Goal: Task Accomplishment & Management: Manage account settings

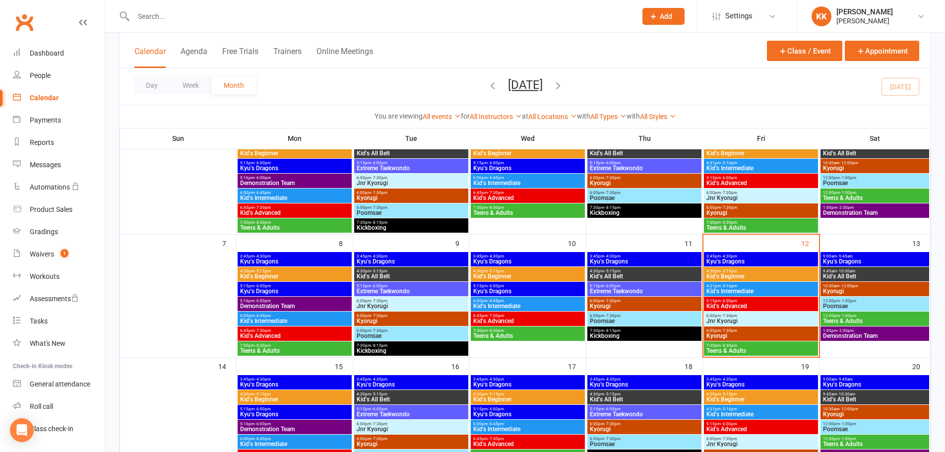
click at [157, 17] on input "text" at bounding box center [379, 16] width 499 height 14
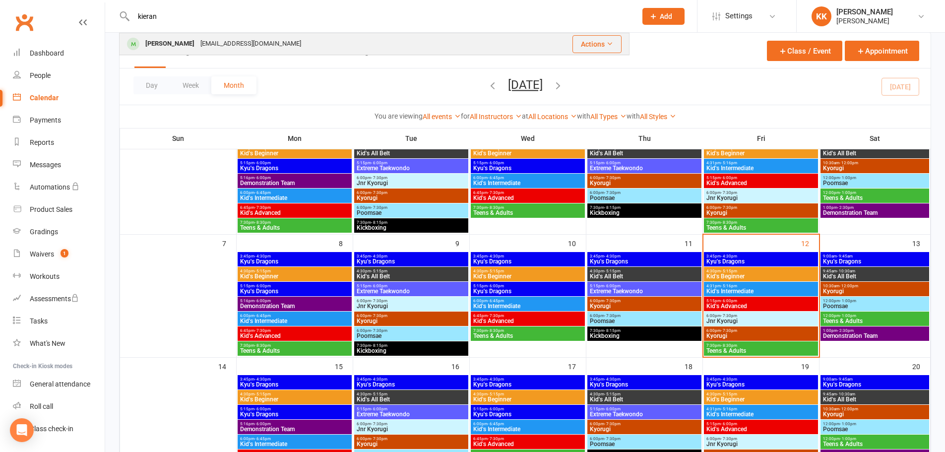
type input "kieran"
click at [165, 43] on div "[PERSON_NAME]" at bounding box center [169, 44] width 55 height 14
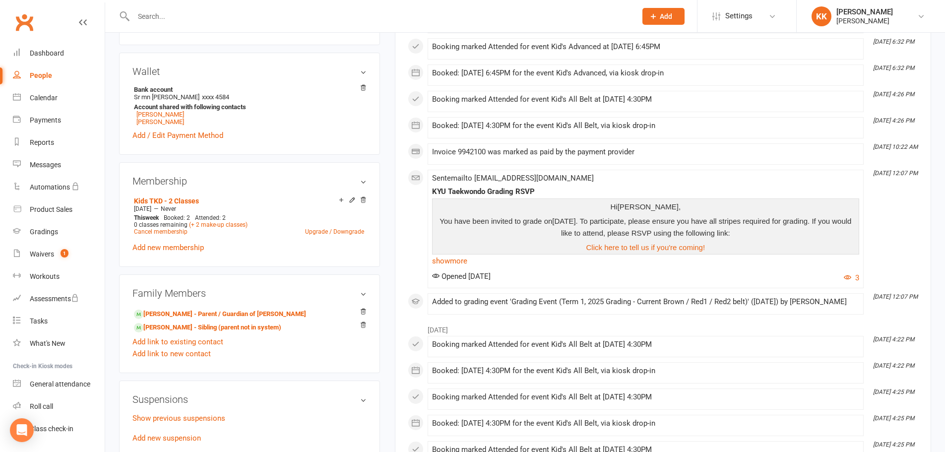
scroll to position [298, 0]
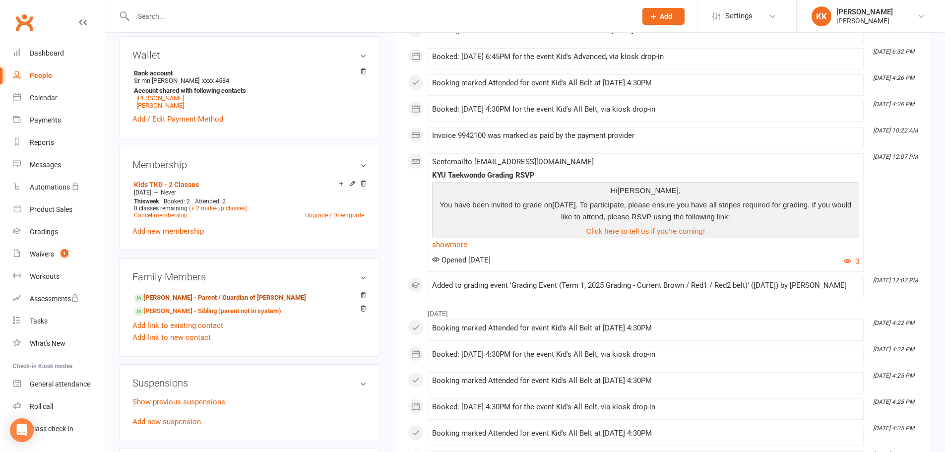
click at [182, 295] on link "[PERSON_NAME] - Parent / Guardian of [PERSON_NAME]" at bounding box center [220, 298] width 172 height 10
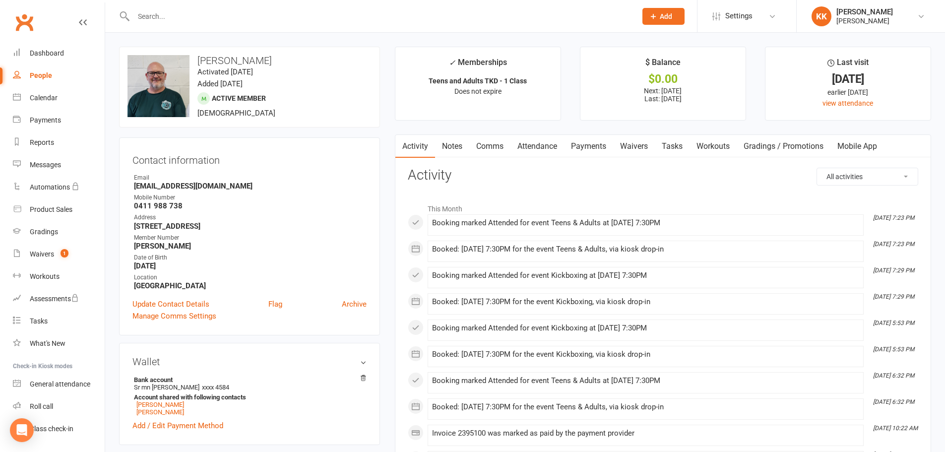
click at [582, 144] on link "Payments" at bounding box center [588, 146] width 49 height 23
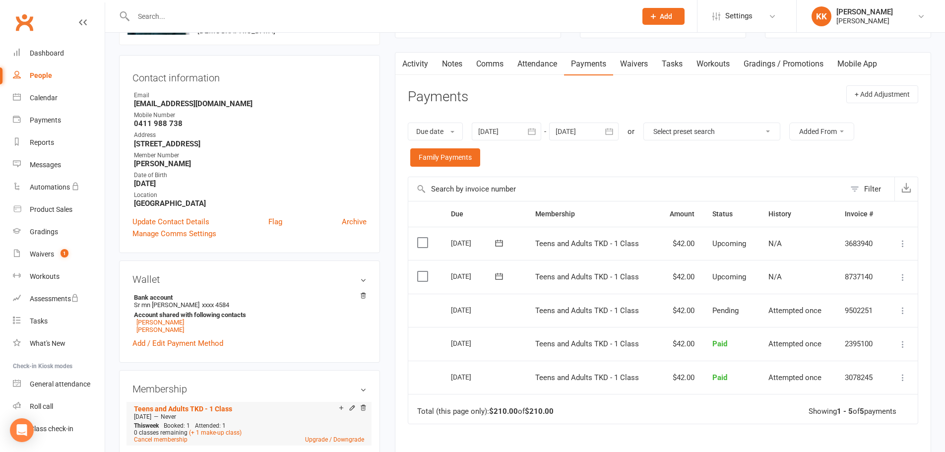
scroll to position [198, 0]
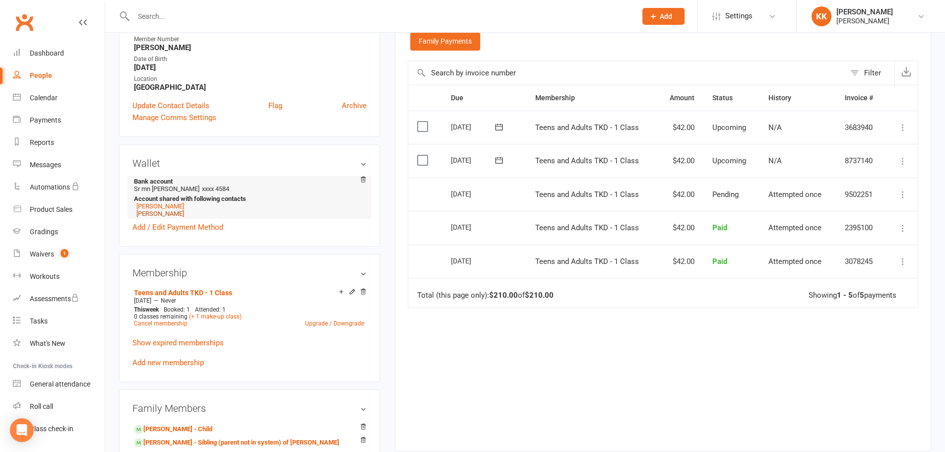
click at [166, 213] on link "[PERSON_NAME]" at bounding box center [160, 213] width 48 height 7
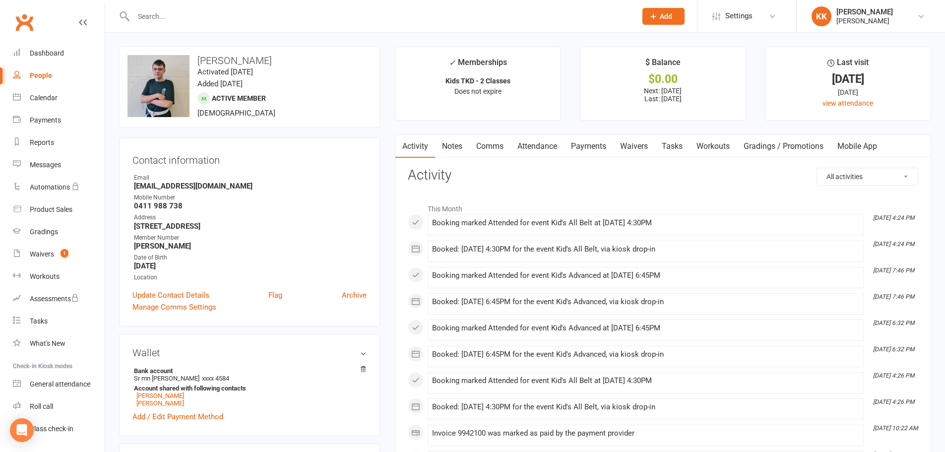
click at [152, 14] on input "text" at bounding box center [379, 16] width 499 height 14
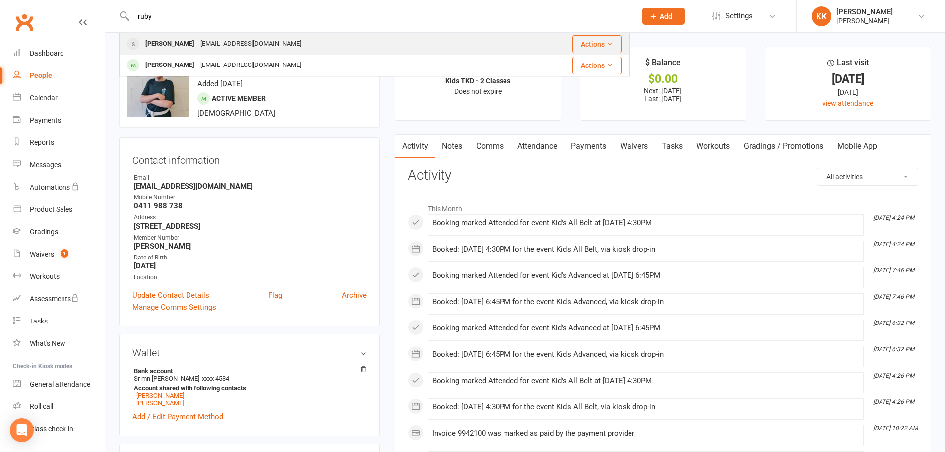
type input "ruby"
click at [175, 42] on div "[PERSON_NAME]" at bounding box center [169, 44] width 55 height 14
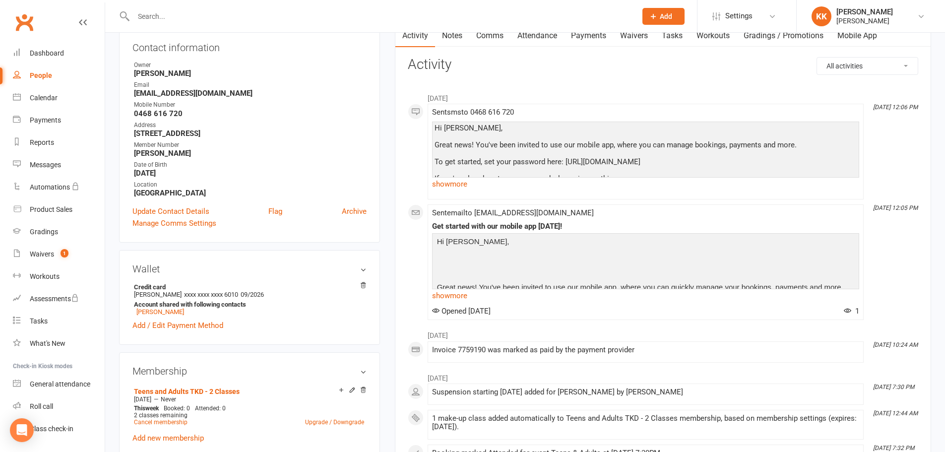
scroll to position [99, 0]
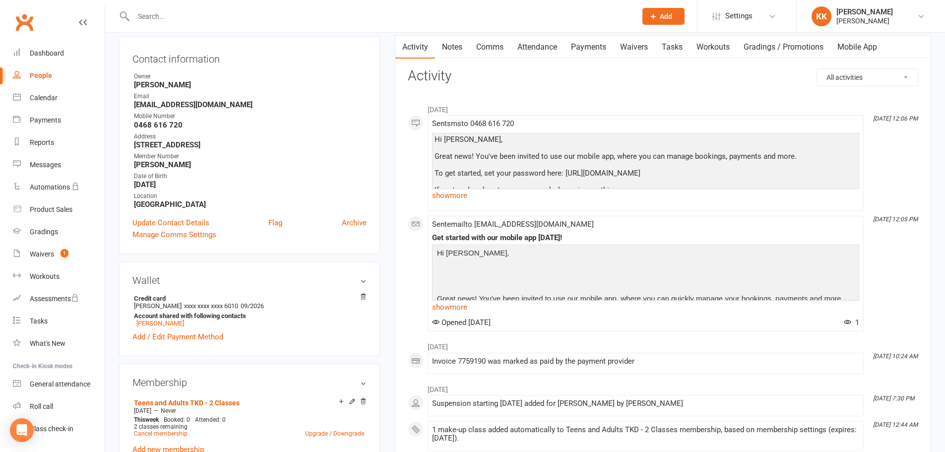
click at [146, 12] on input "text" at bounding box center [379, 16] width 499 height 14
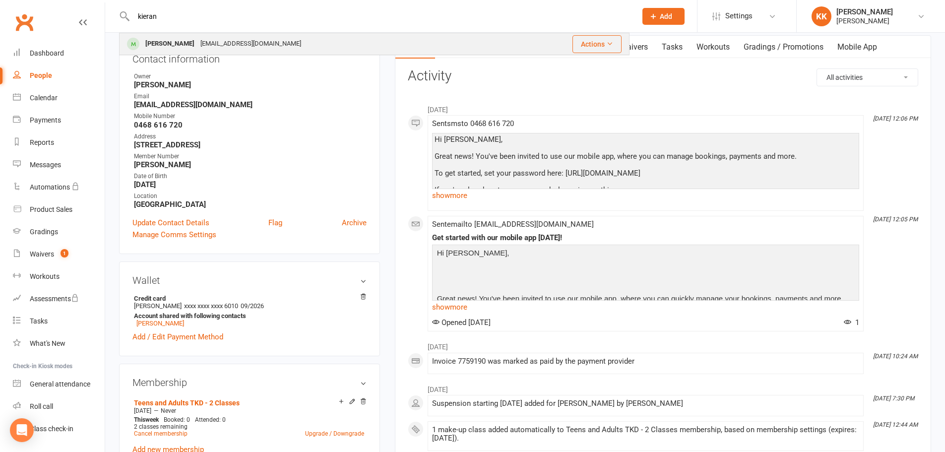
type input "kieran"
click at [184, 46] on div "[PERSON_NAME]" at bounding box center [169, 44] width 55 height 14
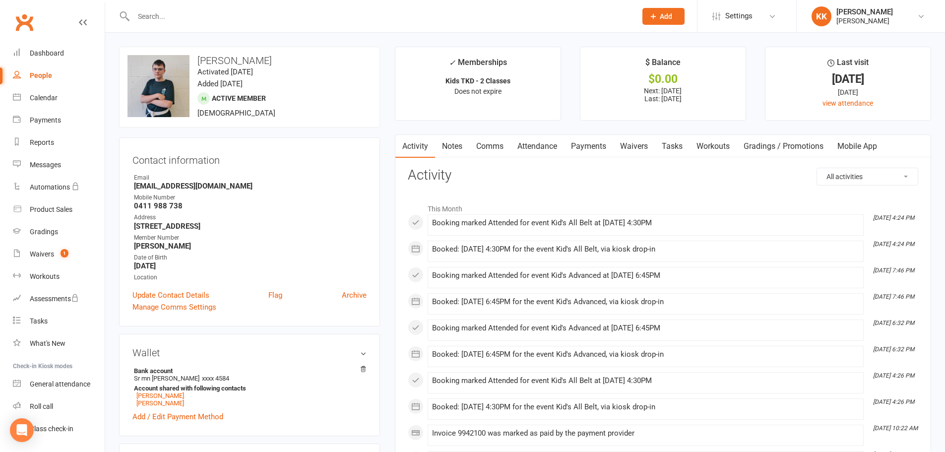
click at [610, 147] on link "Payments" at bounding box center [588, 146] width 49 height 23
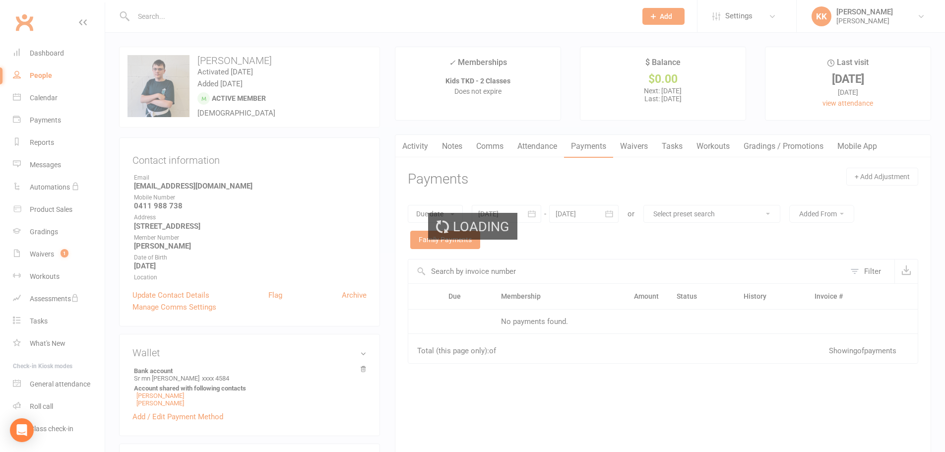
click at [604, 147] on div "Loading" at bounding box center [472, 226] width 945 height 452
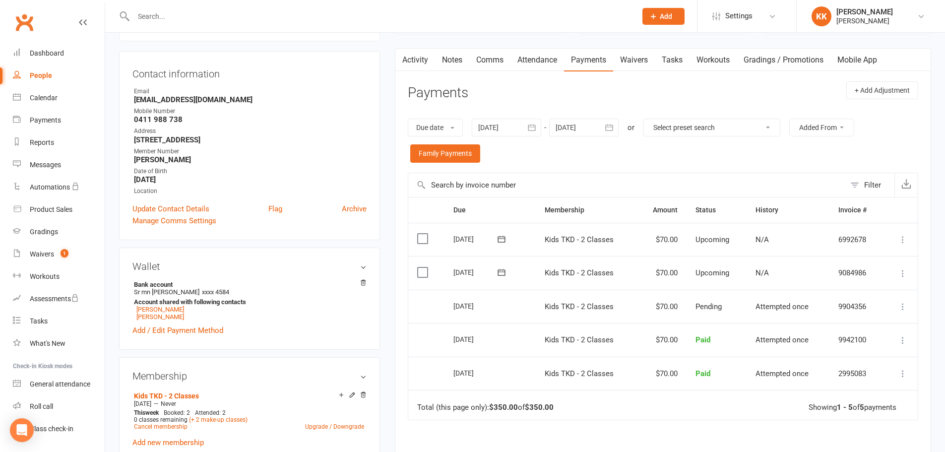
scroll to position [99, 0]
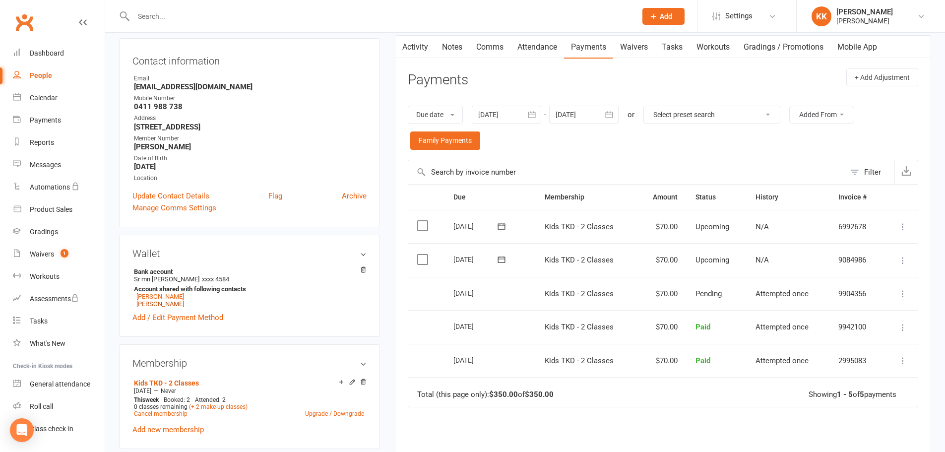
click at [161, 305] on link "[PERSON_NAME]" at bounding box center [160, 303] width 48 height 7
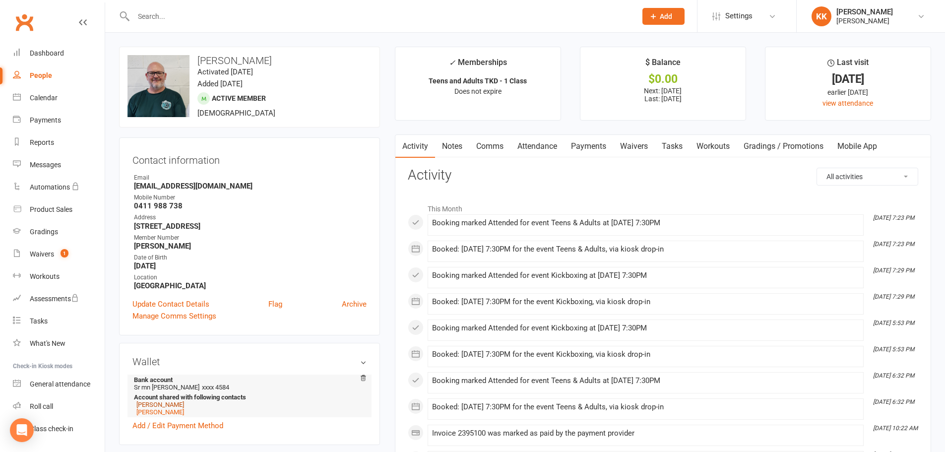
click at [158, 404] on link "[PERSON_NAME]" at bounding box center [160, 404] width 48 height 7
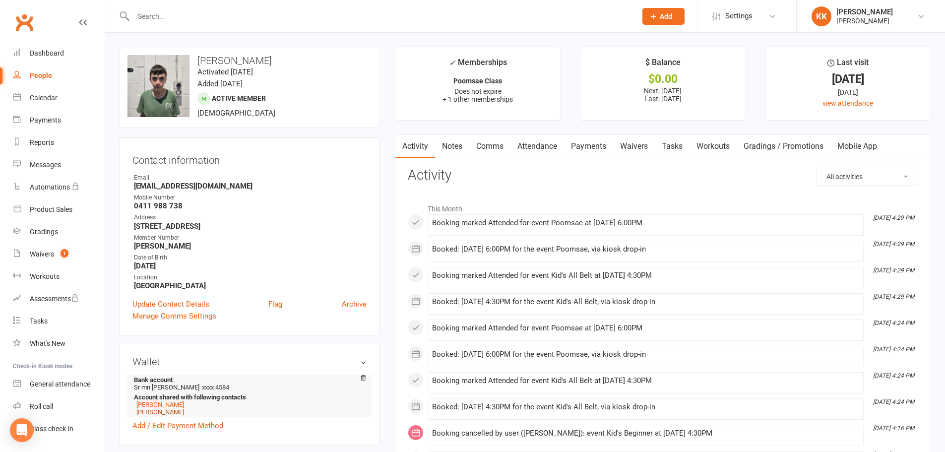
click at [163, 414] on link "[PERSON_NAME]" at bounding box center [160, 411] width 48 height 7
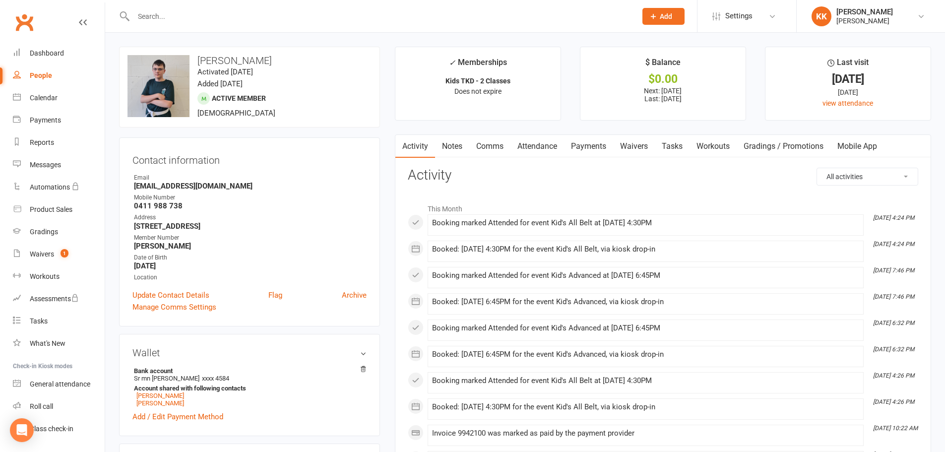
click at [588, 148] on link "Payments" at bounding box center [588, 146] width 49 height 23
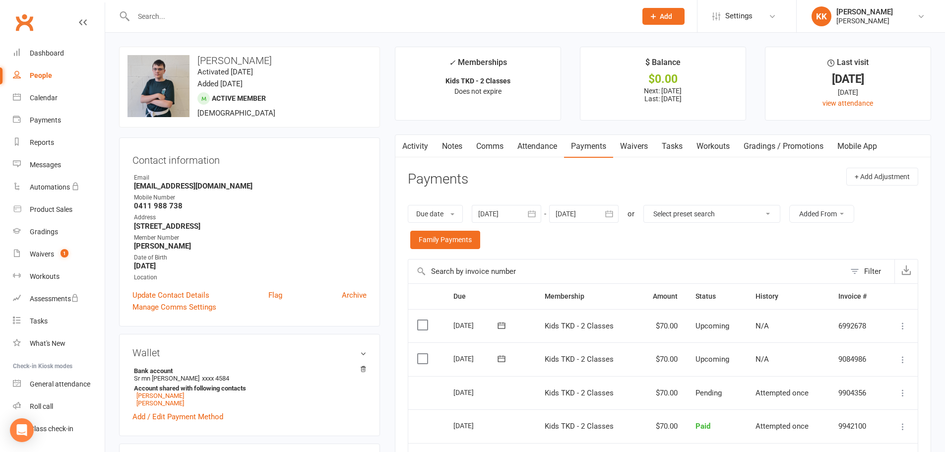
click at [158, 15] on input "text" at bounding box center [379, 16] width 499 height 14
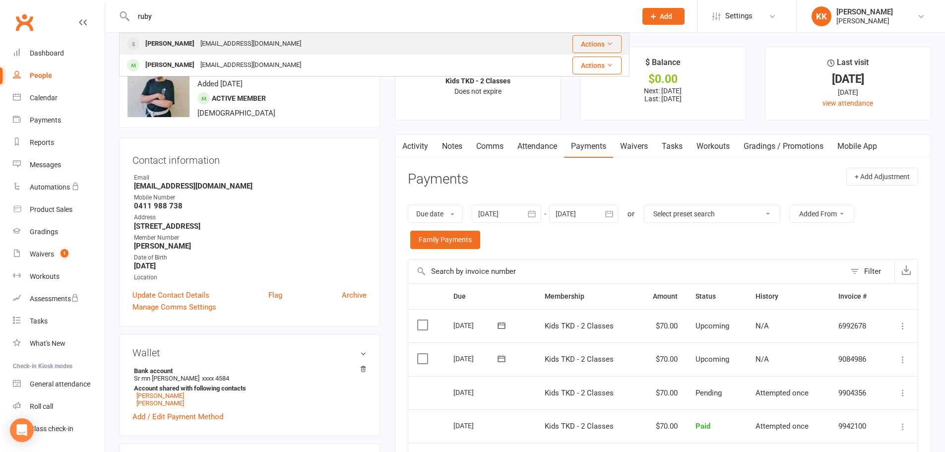
type input "ruby"
click at [174, 44] on div "[PERSON_NAME]" at bounding box center [169, 44] width 55 height 14
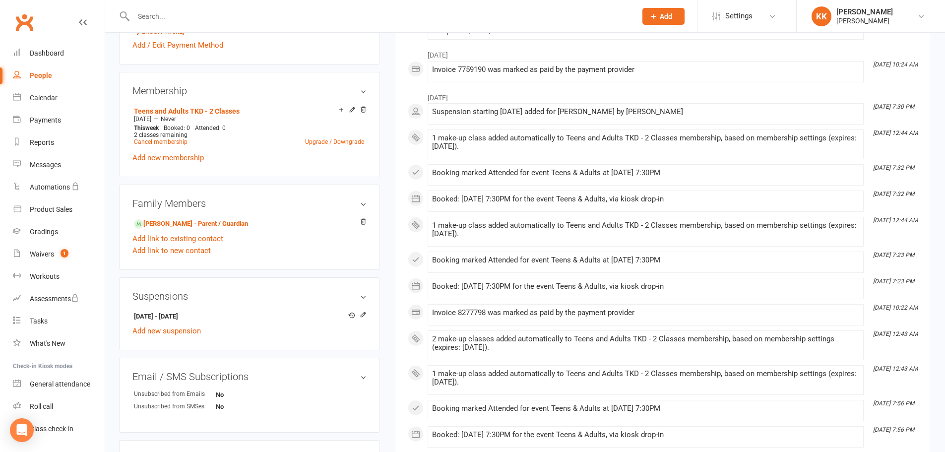
scroll to position [446, 0]
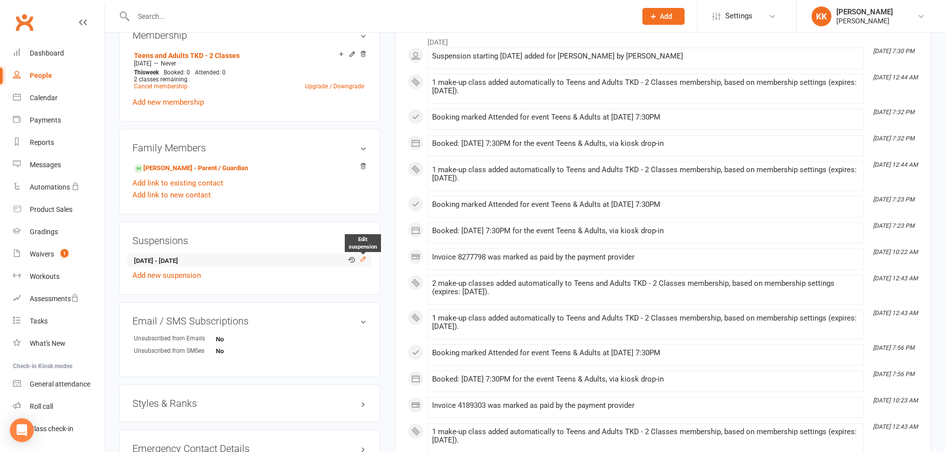
click at [364, 260] on icon at bounding box center [363, 258] width 7 height 7
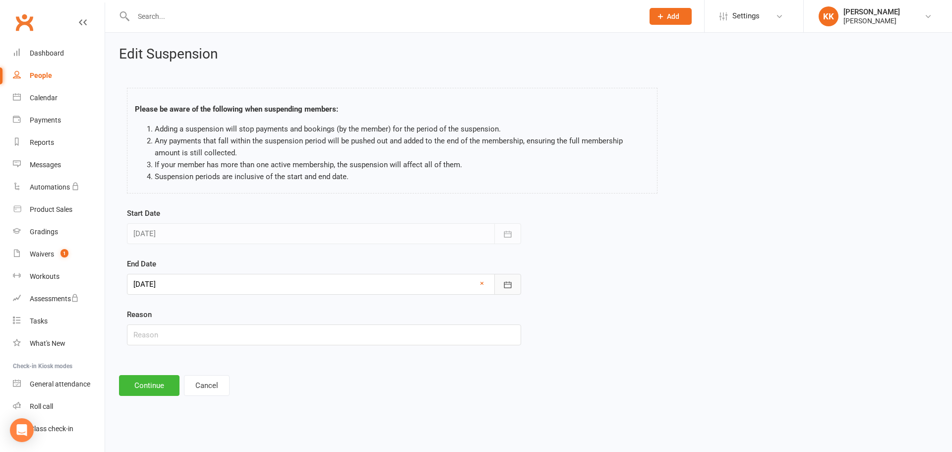
click at [510, 285] on icon "button" at bounding box center [508, 285] width 10 height 10
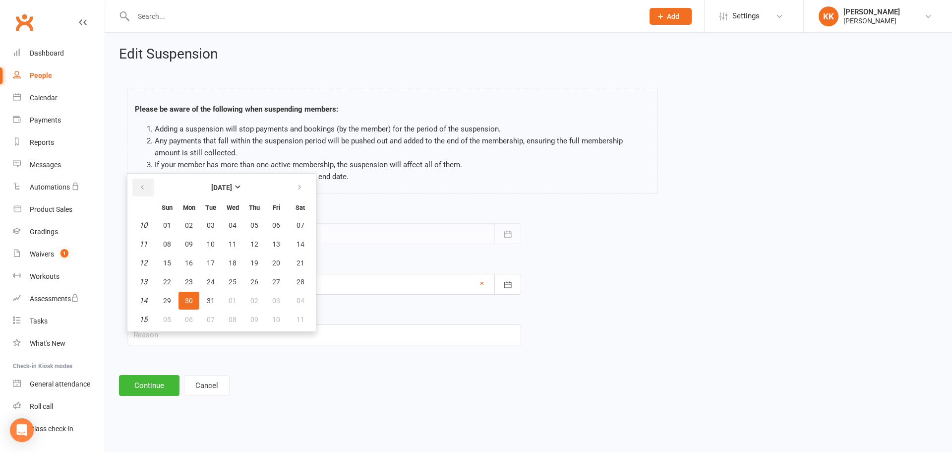
click at [144, 188] on icon "button" at bounding box center [142, 188] width 7 height 8
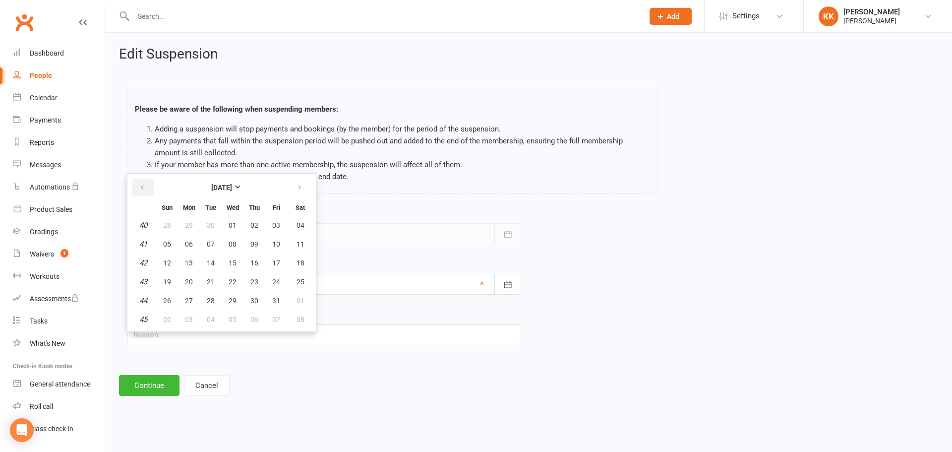
click at [144, 188] on icon "button" at bounding box center [142, 188] width 7 height 8
click at [211, 375] on button "Cancel" at bounding box center [207, 385] width 46 height 21
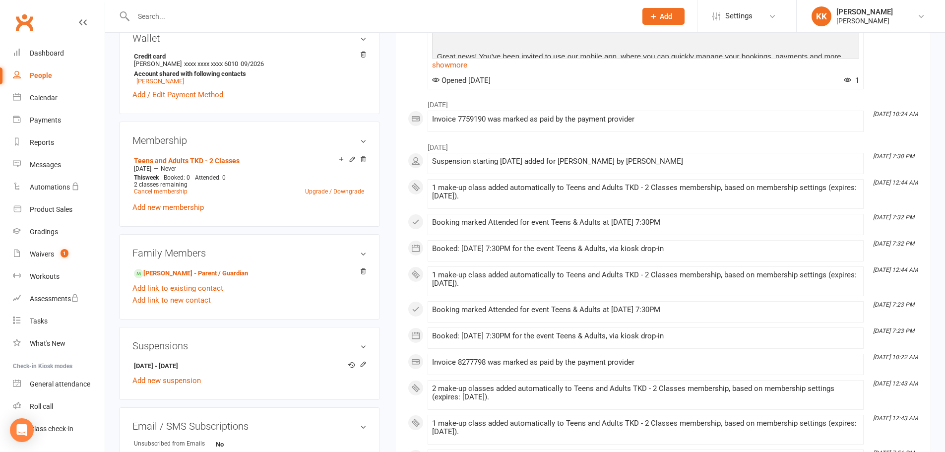
scroll to position [397, 0]
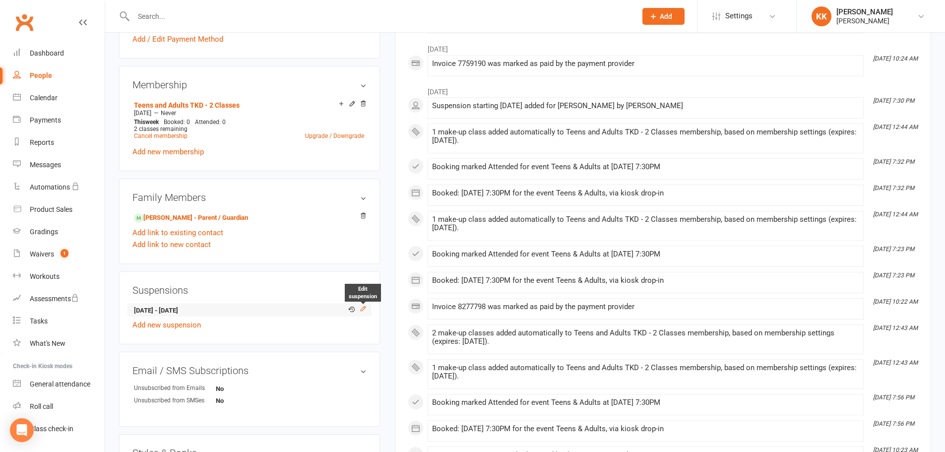
click at [364, 309] on icon at bounding box center [363, 308] width 7 height 7
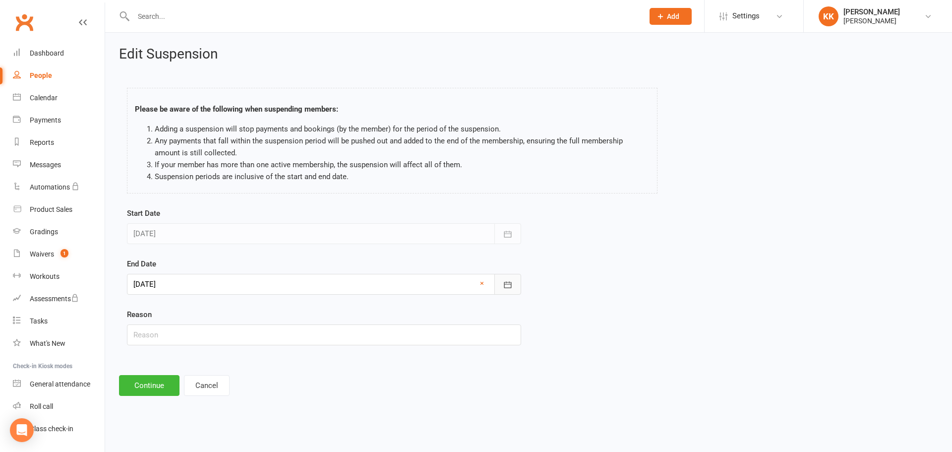
click at [508, 286] on icon "button" at bounding box center [508, 285] width 10 height 10
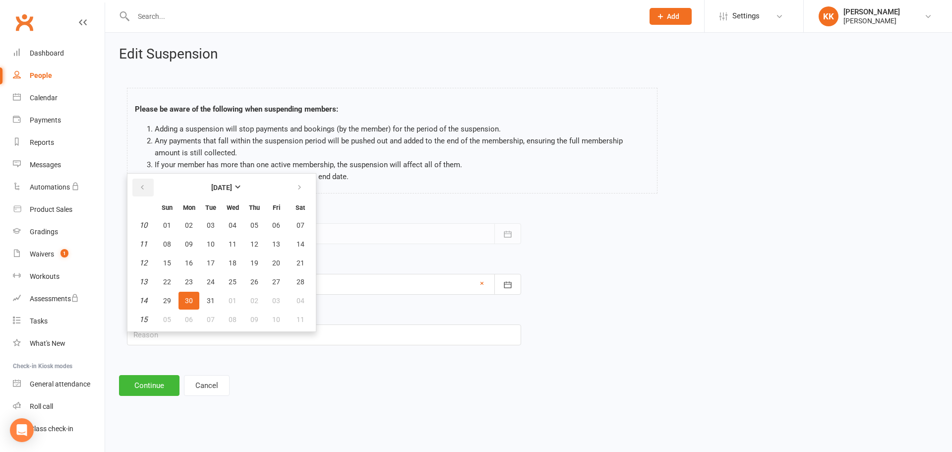
click at [142, 188] on icon "button" at bounding box center [142, 188] width 7 height 8
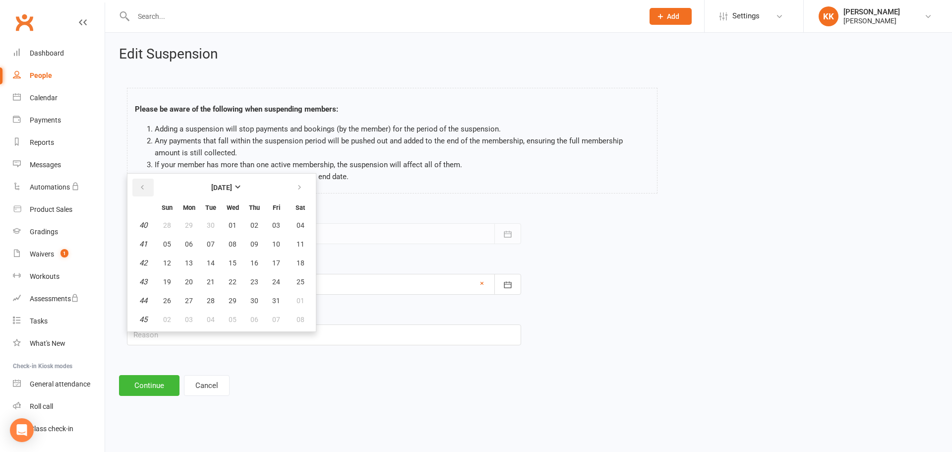
click at [142, 188] on icon "button" at bounding box center [142, 188] width 7 height 8
click at [346, 200] on div "Please be aware of the following when suspending members: Adding a suspension w…" at bounding box center [393, 142] width 546 height 129
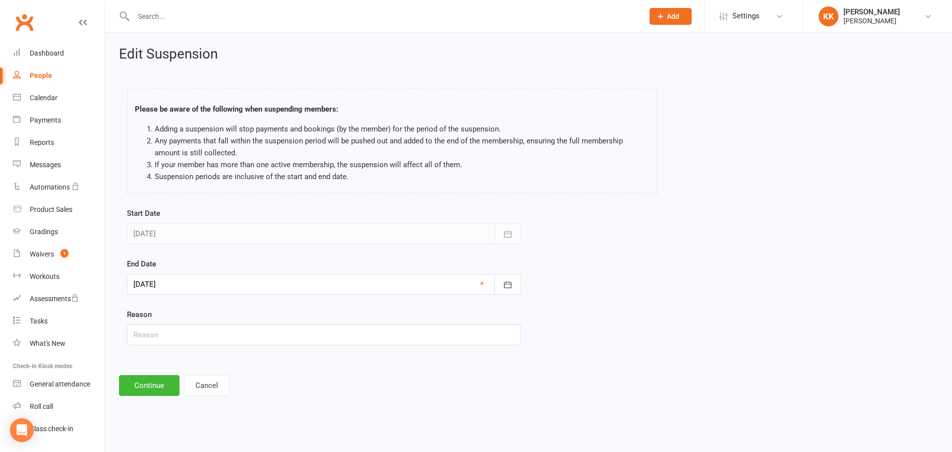
click at [212, 282] on div at bounding box center [324, 284] width 394 height 21
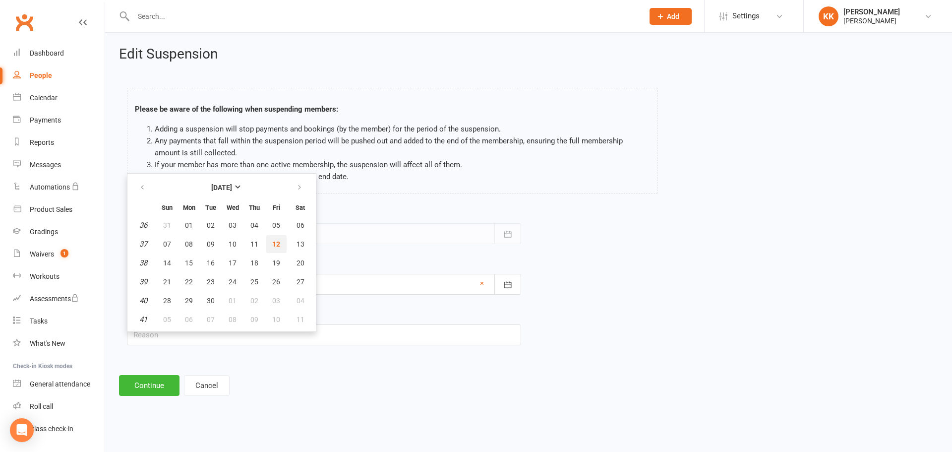
click at [273, 242] on span "12" at bounding box center [276, 244] width 8 height 8
type input "[DATE]"
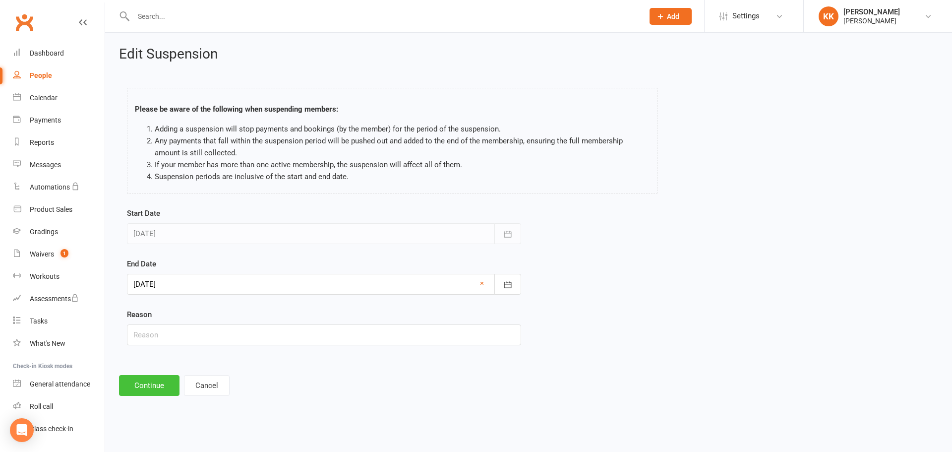
click at [156, 389] on button "Continue" at bounding box center [149, 385] width 61 height 21
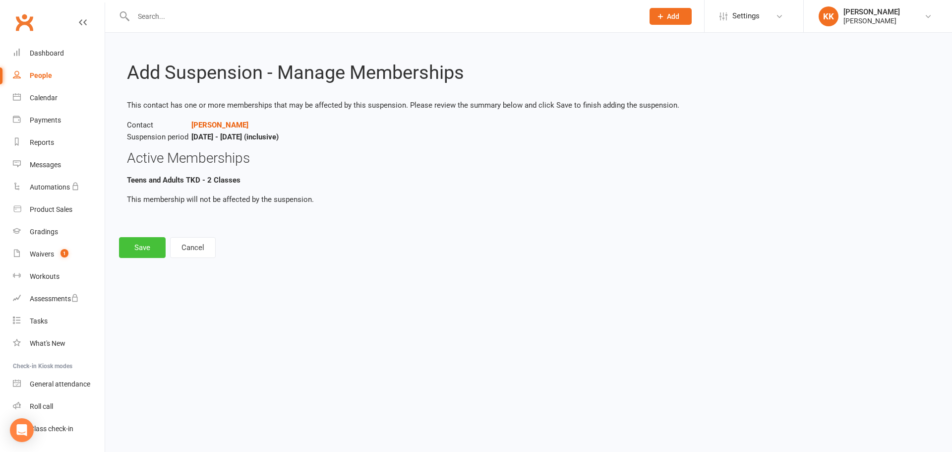
click at [151, 246] on button "Save" at bounding box center [142, 247] width 47 height 21
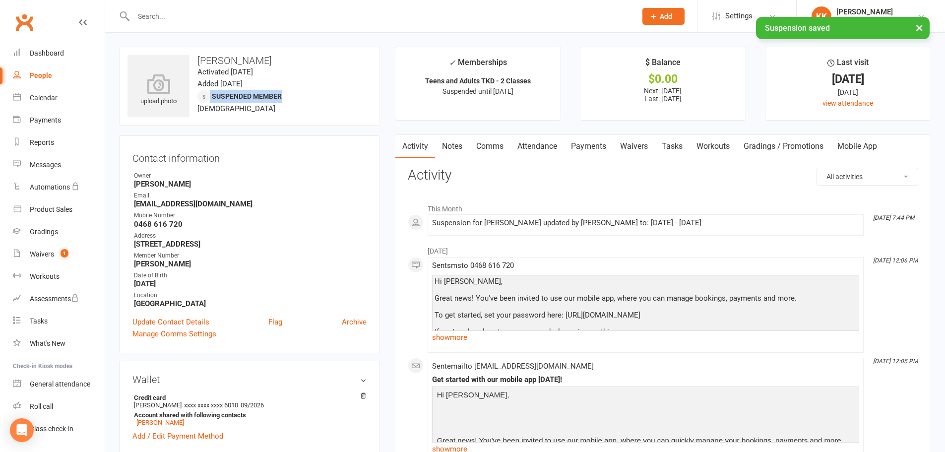
drag, startPoint x: 267, startPoint y: 99, endPoint x: 202, endPoint y: 95, distance: 65.1
click at [202, 95] on div "upload photo [PERSON_NAME] Activated [DATE] Added [DATE] Suspended member [DEMO…" at bounding box center [249, 86] width 261 height 79
click at [298, 112] on div "upload photo [PERSON_NAME] Activated [DATE] Added [DATE] Suspended member [DEMO…" at bounding box center [249, 86] width 261 height 79
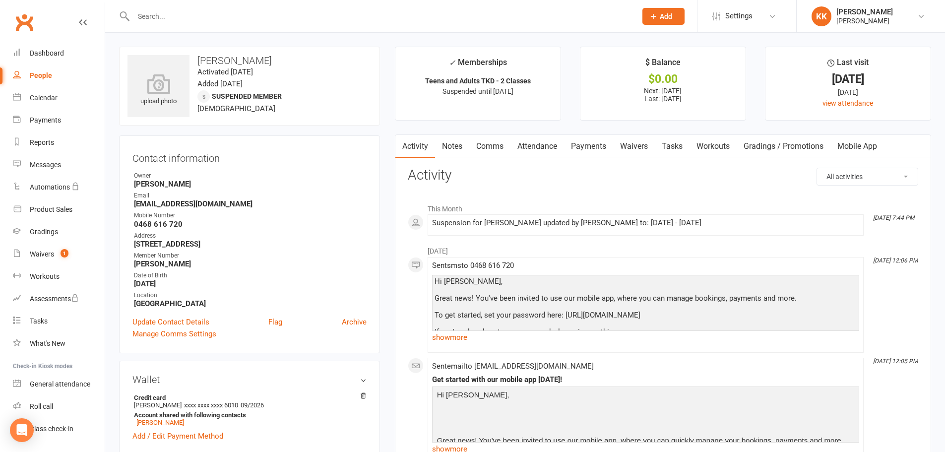
click at [593, 150] on link "Payments" at bounding box center [588, 146] width 49 height 23
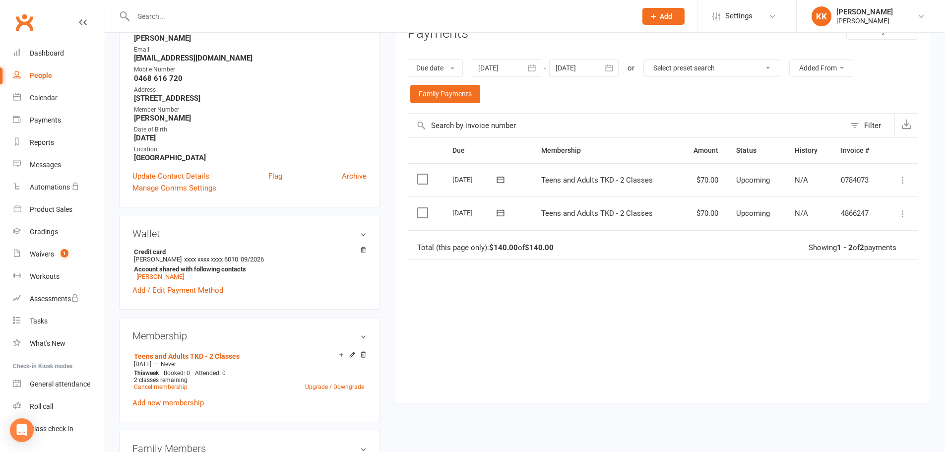
scroll to position [149, 0]
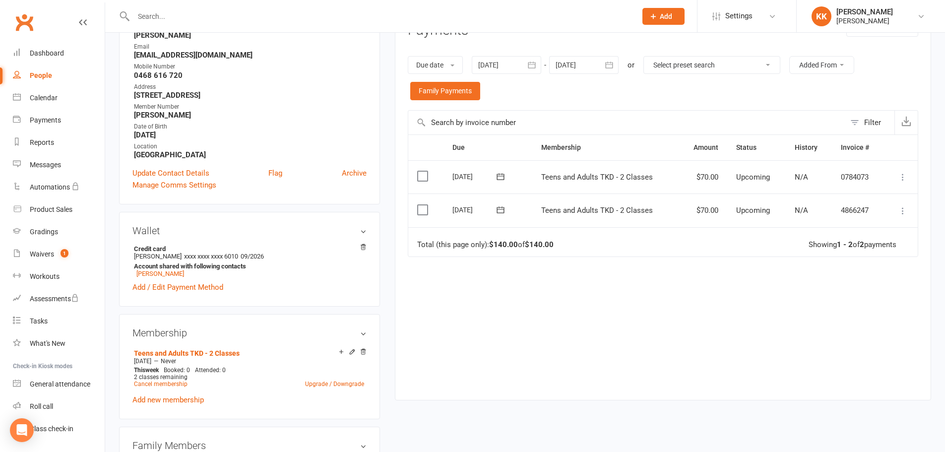
click at [633, 276] on div "Due Contact Membership Amount Status History Invoice # Select this [DATE] [PERS…" at bounding box center [663, 259] width 510 height 251
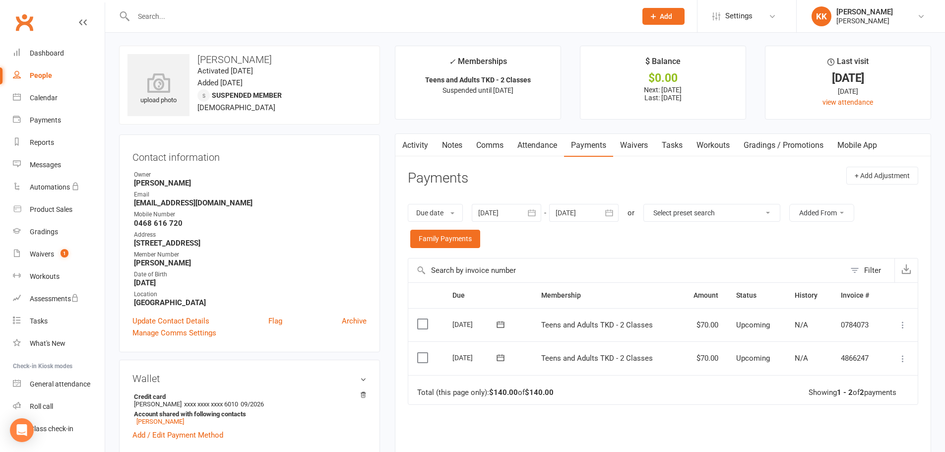
scroll to position [0, 0]
click at [167, 9] on input "text" at bounding box center [379, 16] width 499 height 14
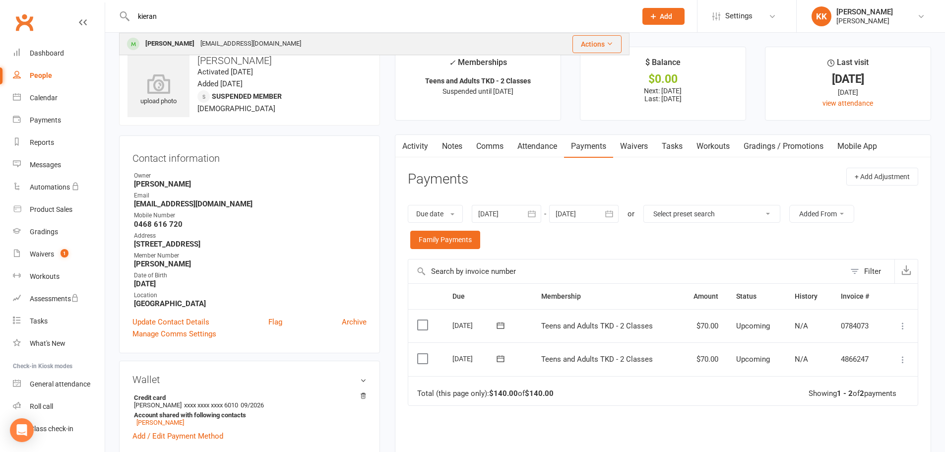
type input "kieran"
click at [161, 44] on div "[PERSON_NAME]" at bounding box center [169, 44] width 55 height 14
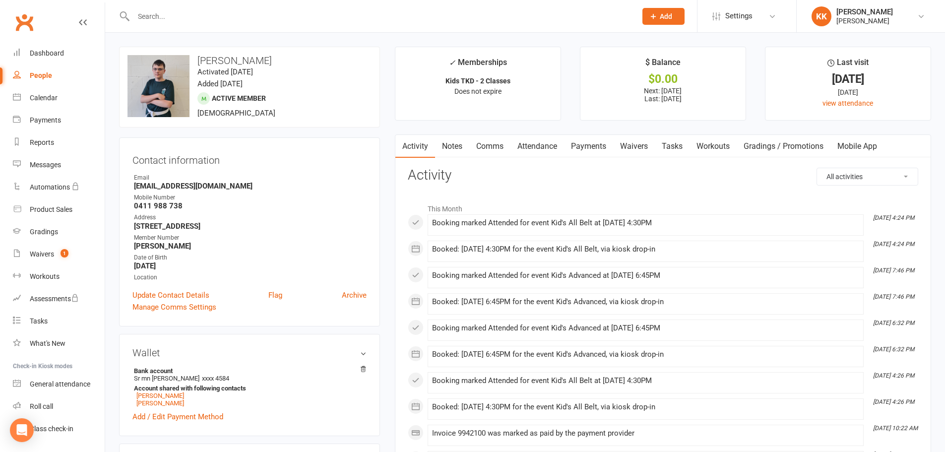
click at [591, 149] on link "Payments" at bounding box center [588, 146] width 49 height 23
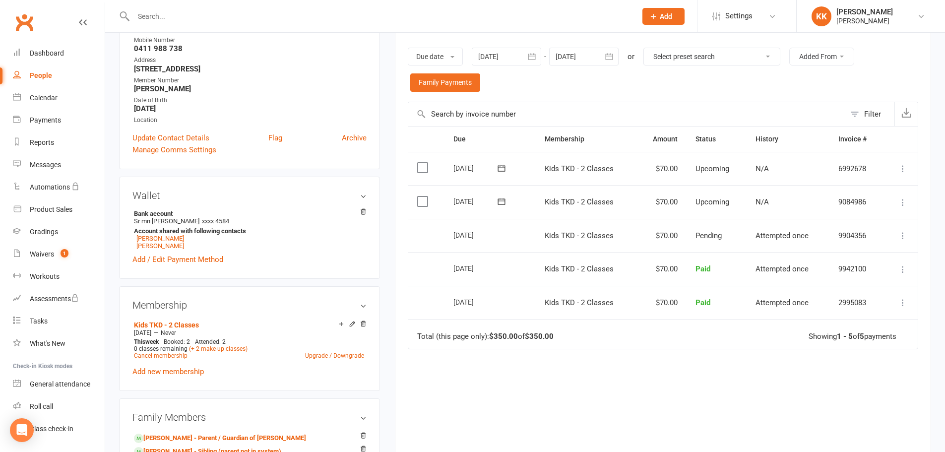
scroll to position [248, 0]
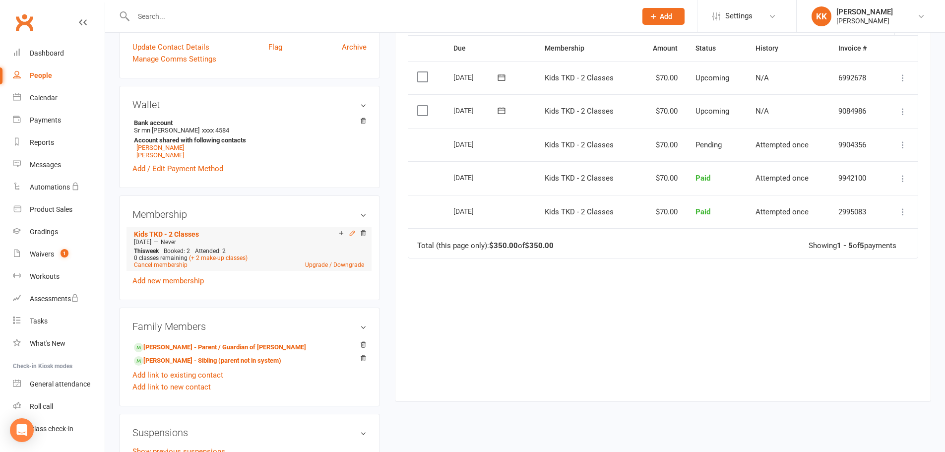
click at [349, 234] on icon at bounding box center [352, 233] width 7 height 7
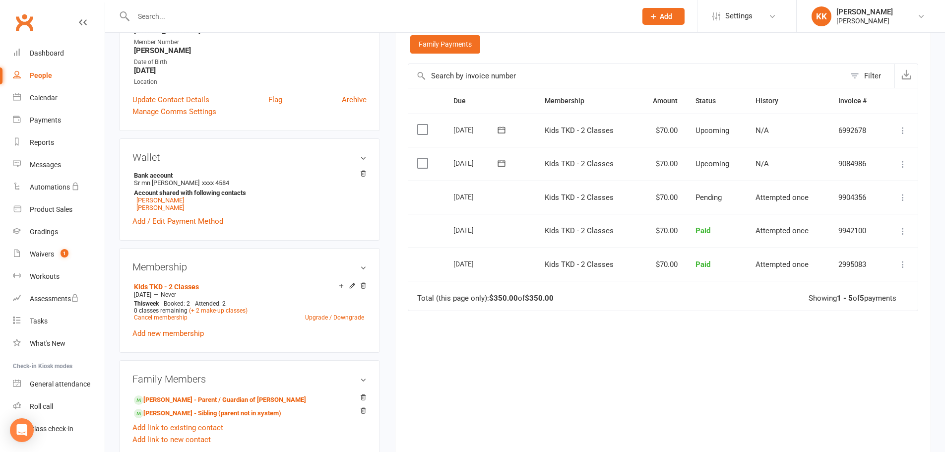
scroll to position [248, 0]
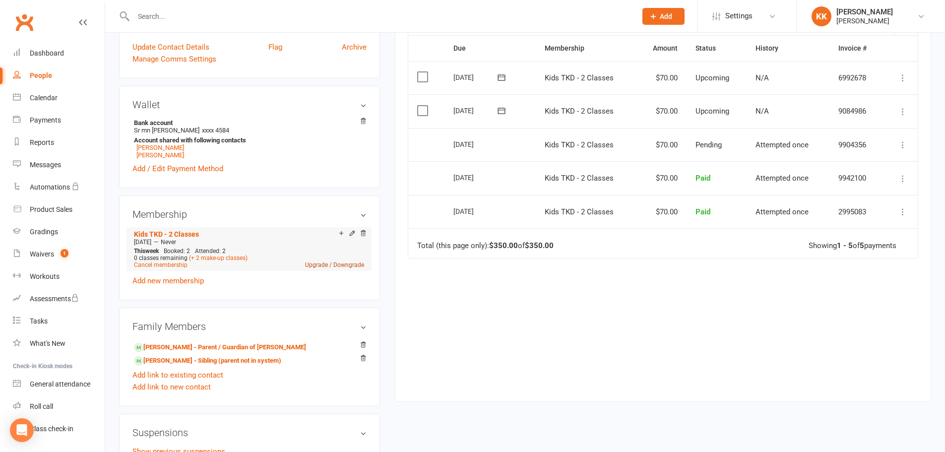
click at [322, 266] on link "Upgrade / Downgrade" at bounding box center [334, 264] width 59 height 7
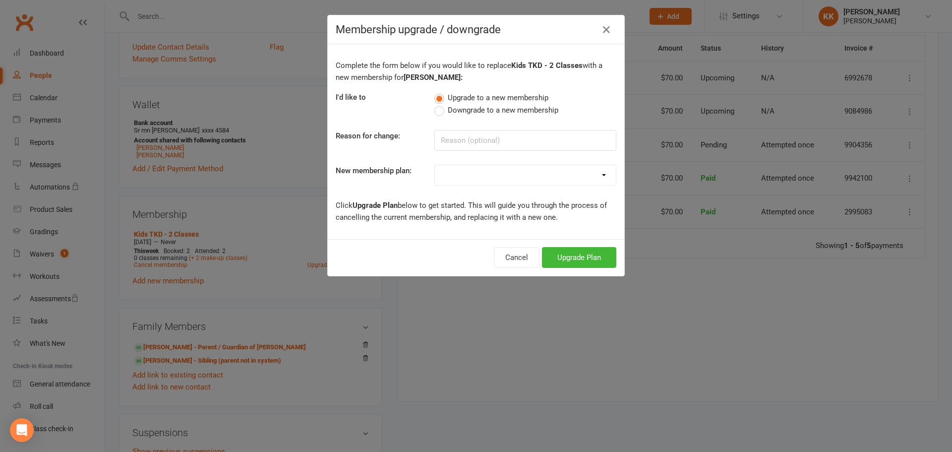
click at [597, 175] on select "Kyu's Dragons - 1 Class Kyu's Dragons - 2 Classes Kyu's Dragons - 3 Classes Kyu…" at bounding box center [525, 175] width 181 height 20
select select "9"
click at [435, 165] on select "Kyu's Dragons - 1 Class Kyu's Dragons - 2 Classes Kyu's Dragons - 3 Classes Kyu…" at bounding box center [525, 175] width 181 height 20
click at [568, 260] on button "Upgrade Plan" at bounding box center [579, 257] width 74 height 21
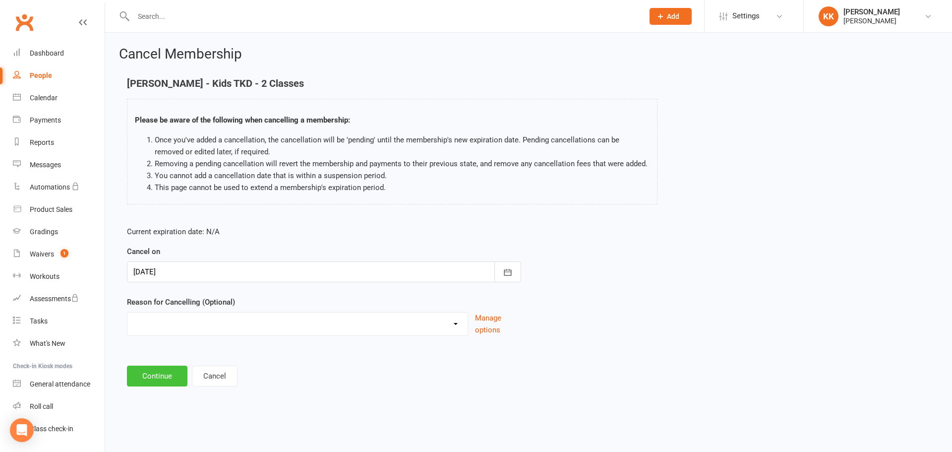
click at [155, 376] on button "Continue" at bounding box center [157, 376] width 61 height 21
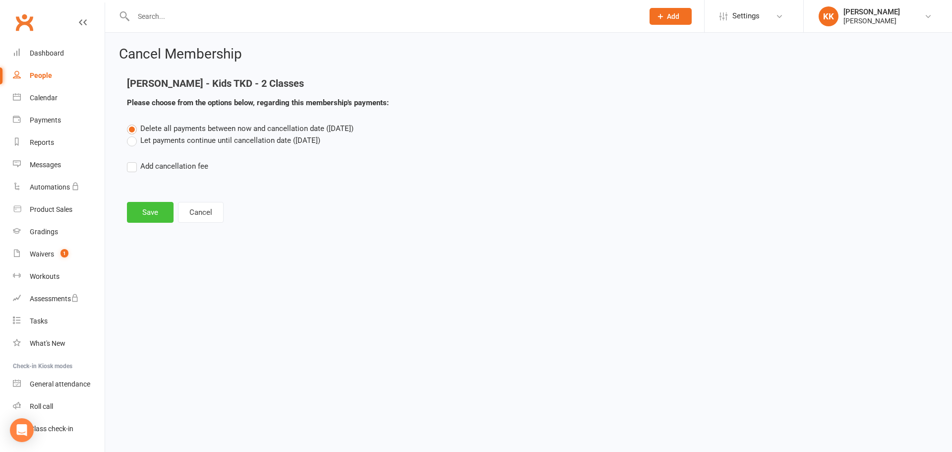
click at [158, 214] on button "Save" at bounding box center [150, 212] width 47 height 21
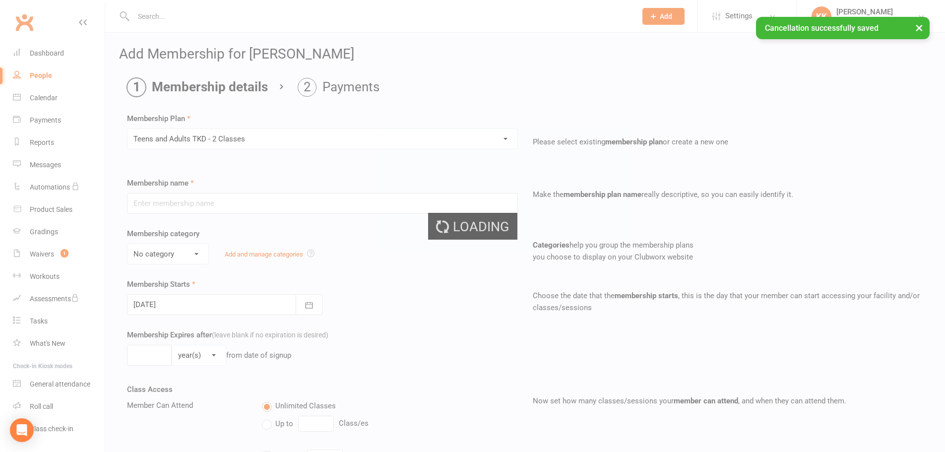
type input "Teens and Adults TKD - 2 Classes"
select select "9"
type input "0"
type input "2"
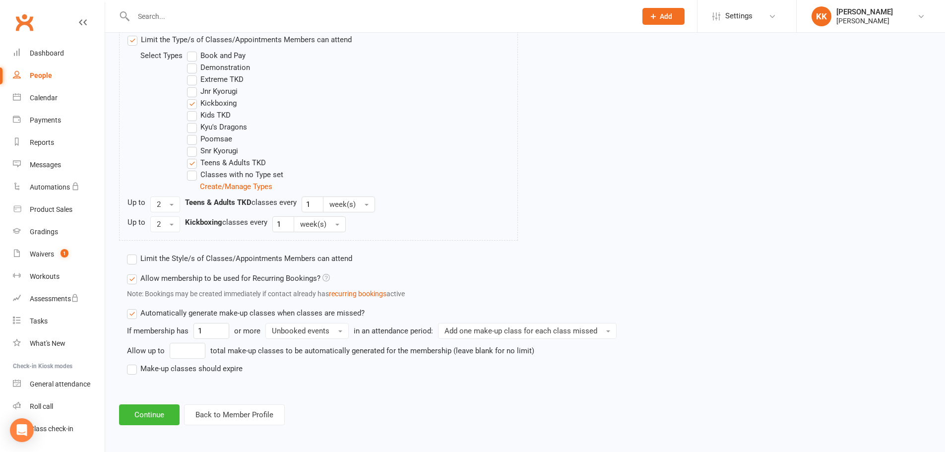
scroll to position [506, 0]
click at [132, 370] on label "Make-up classes should expire" at bounding box center [185, 367] width 116 height 12
click at [132, 361] on input "Make-up classes should expire" at bounding box center [130, 361] width 6 height 0
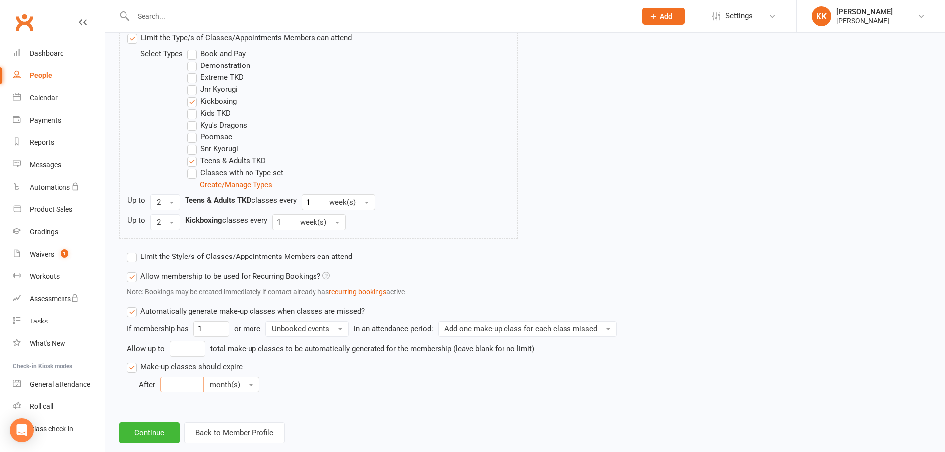
click at [175, 381] on input "number" at bounding box center [182, 384] width 44 height 16
type input "3"
click at [146, 432] on button "Continue" at bounding box center [149, 432] width 61 height 21
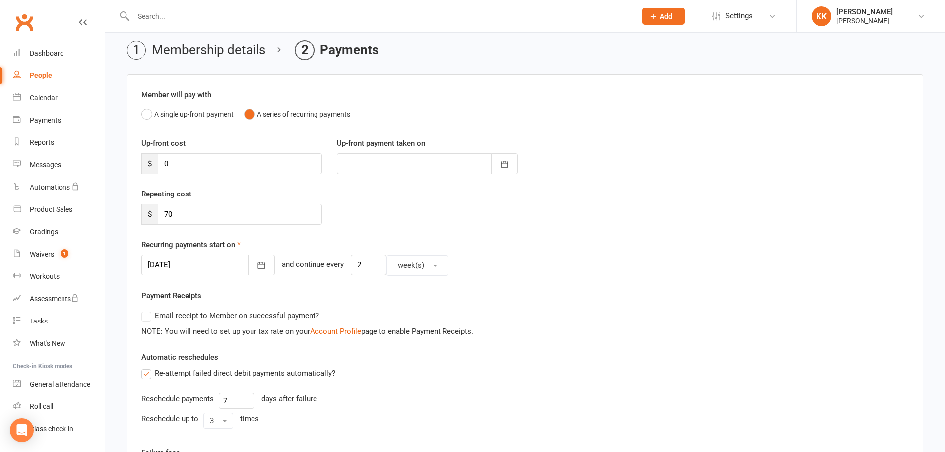
scroll to position [31, 0]
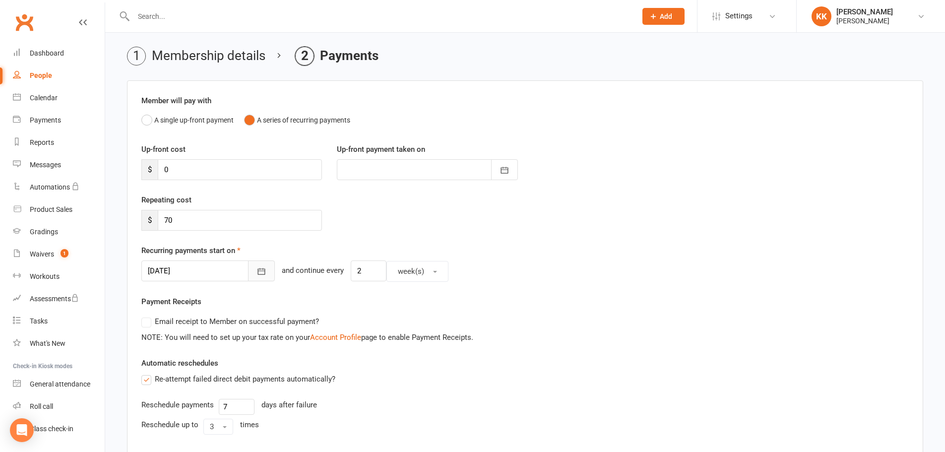
click at [256, 273] on icon "button" at bounding box center [261, 271] width 10 height 10
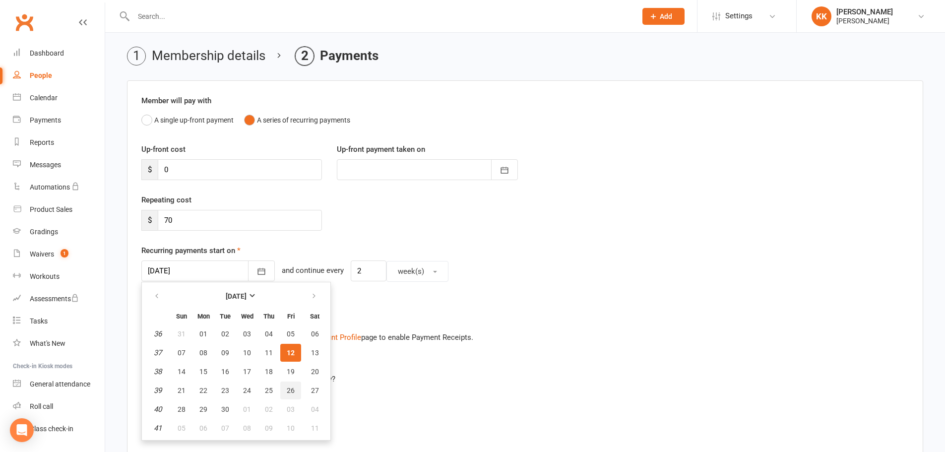
click at [294, 393] on button "26" at bounding box center [290, 390] width 21 height 18
type input "[DATE]"
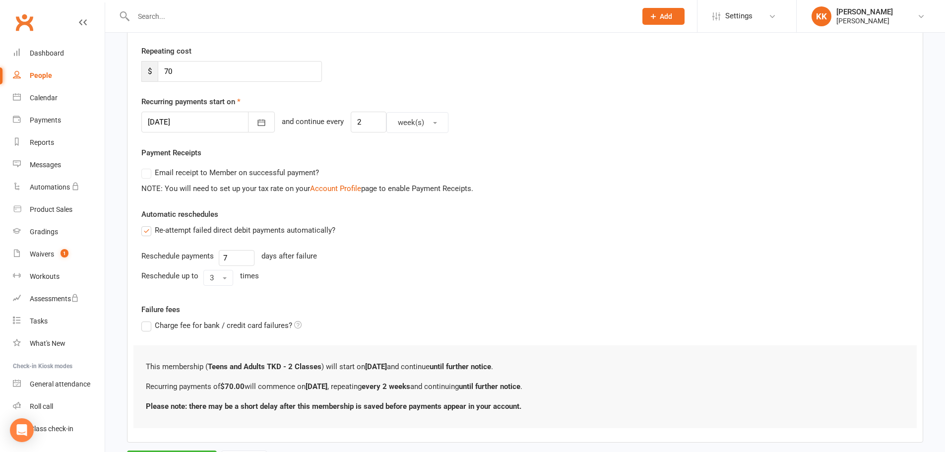
scroll to position [230, 0]
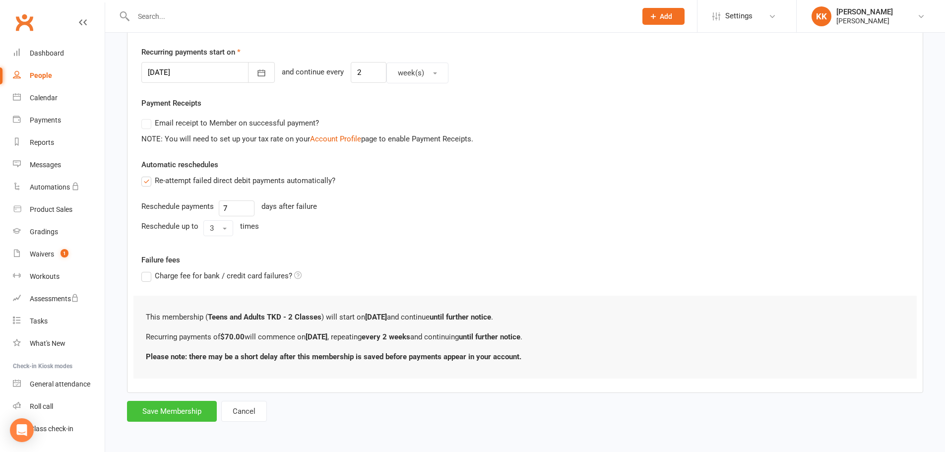
click at [189, 411] on button "Save Membership" at bounding box center [172, 411] width 90 height 21
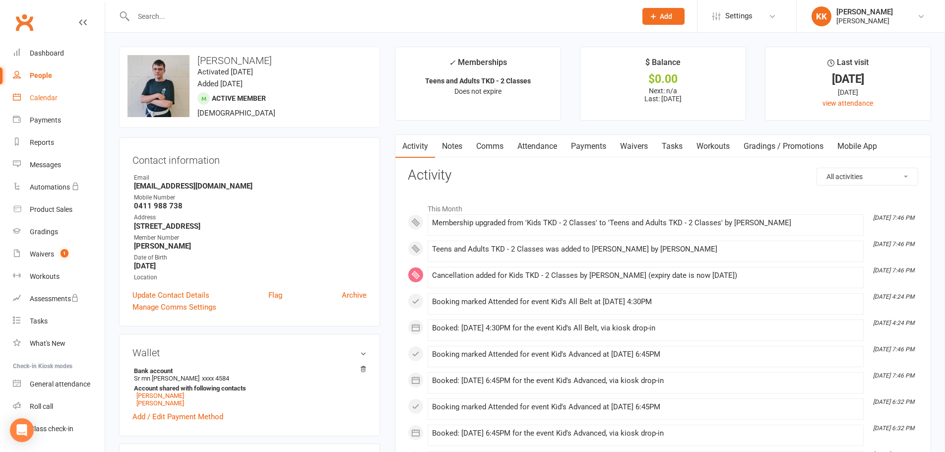
click at [42, 98] on div "Calendar" at bounding box center [44, 98] width 28 height 8
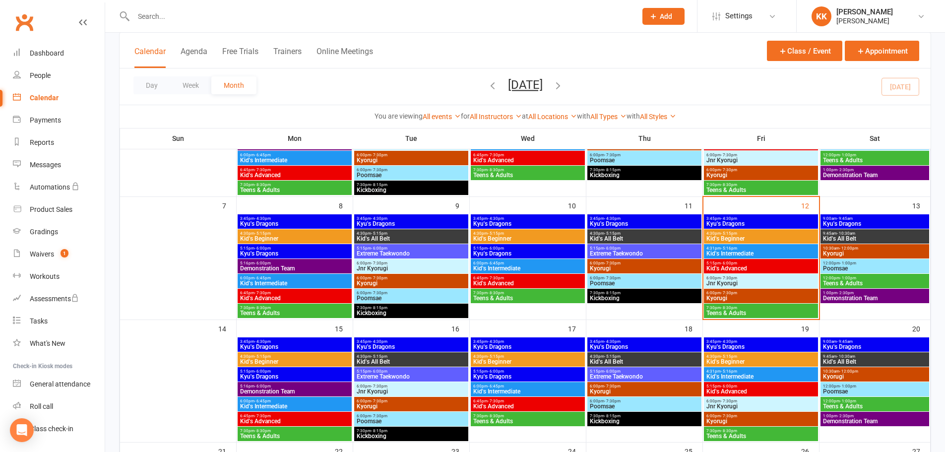
scroll to position [149, 0]
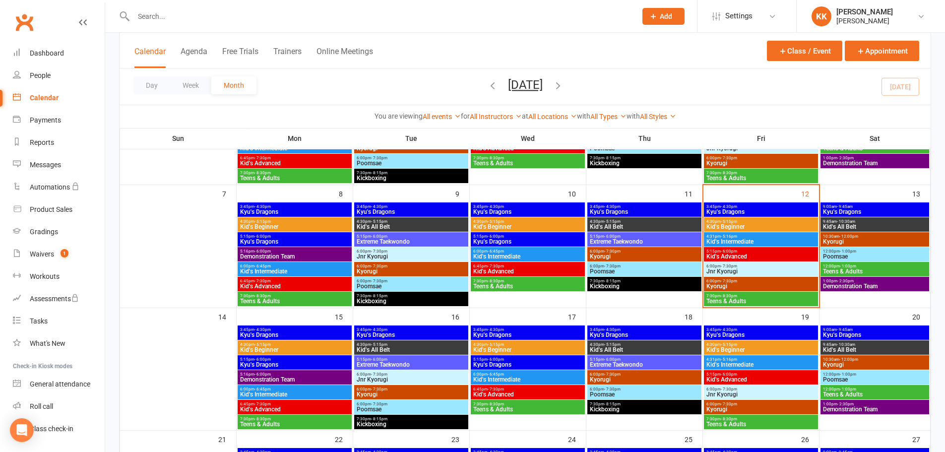
click at [768, 300] on span "Teens & Adults" at bounding box center [761, 301] width 110 height 6
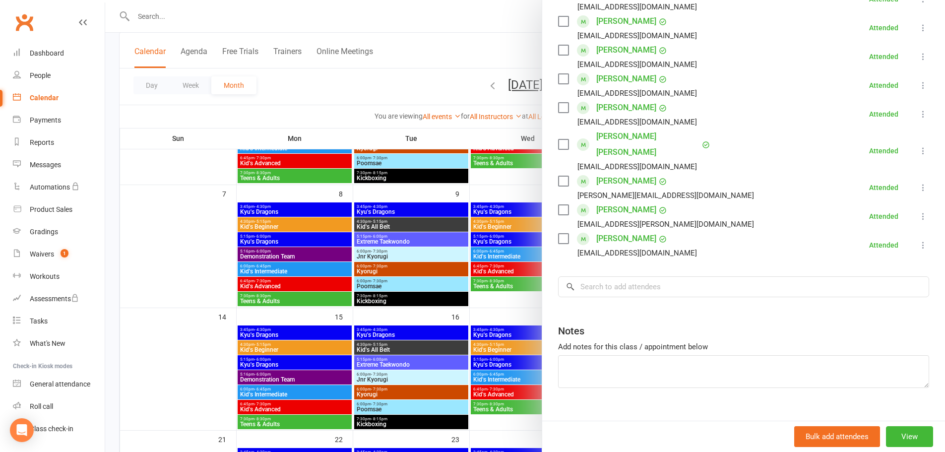
scroll to position [287, 0]
click at [605, 275] on input "search" at bounding box center [743, 285] width 371 height 21
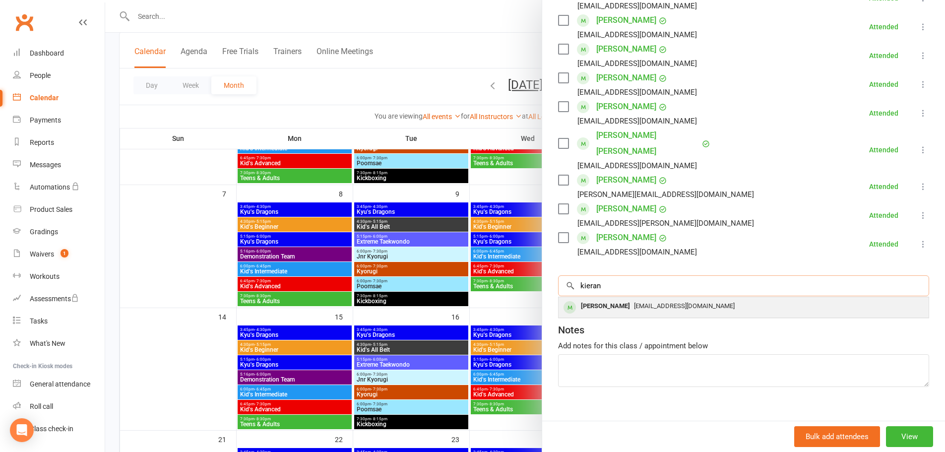
type input "kieran"
click at [599, 299] on div "[PERSON_NAME]" at bounding box center [605, 306] width 57 height 14
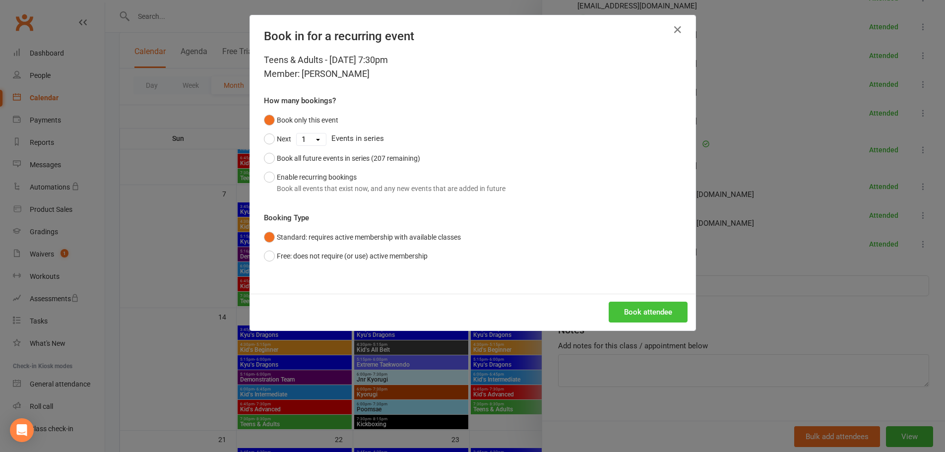
click at [636, 308] on button "Book attendee" at bounding box center [648, 312] width 79 height 21
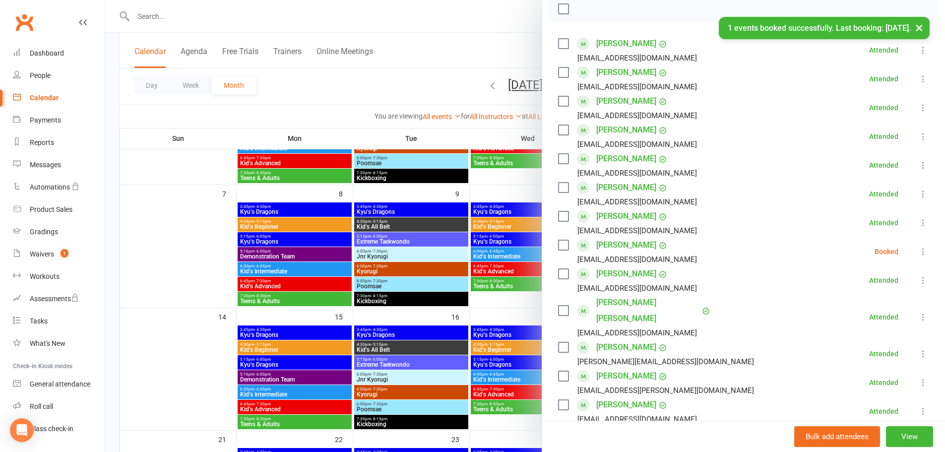
scroll to position [138, 0]
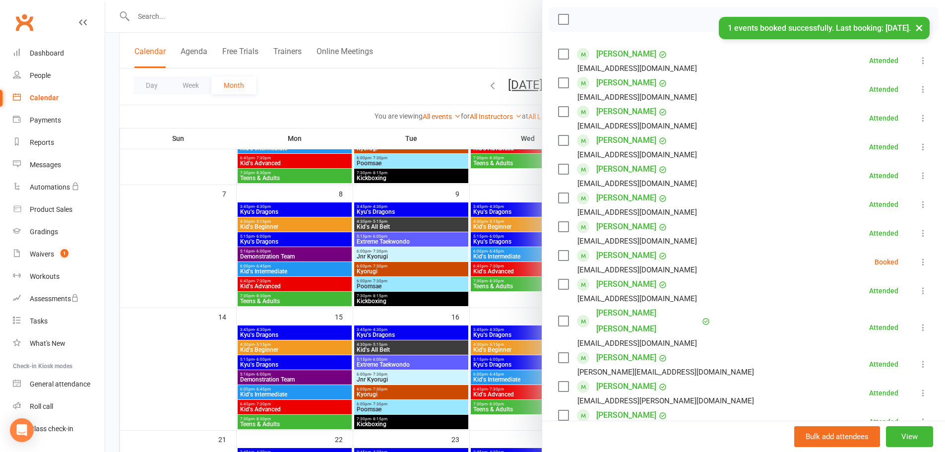
click at [918, 259] on icon at bounding box center [923, 262] width 10 height 10
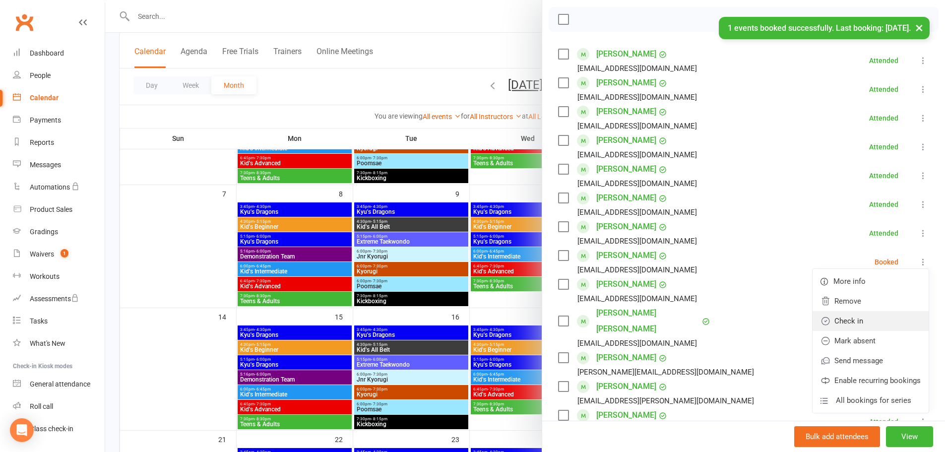
click at [849, 325] on link "Check in" at bounding box center [870, 321] width 116 height 20
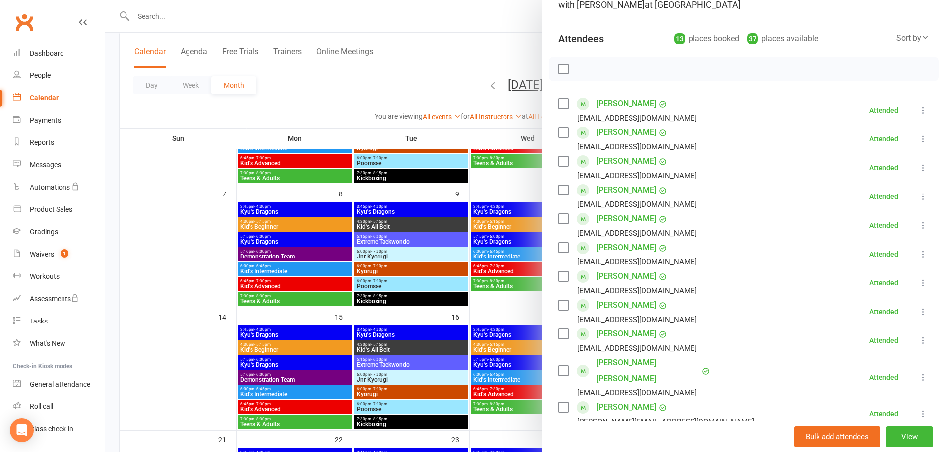
scroll to position [188, 0]
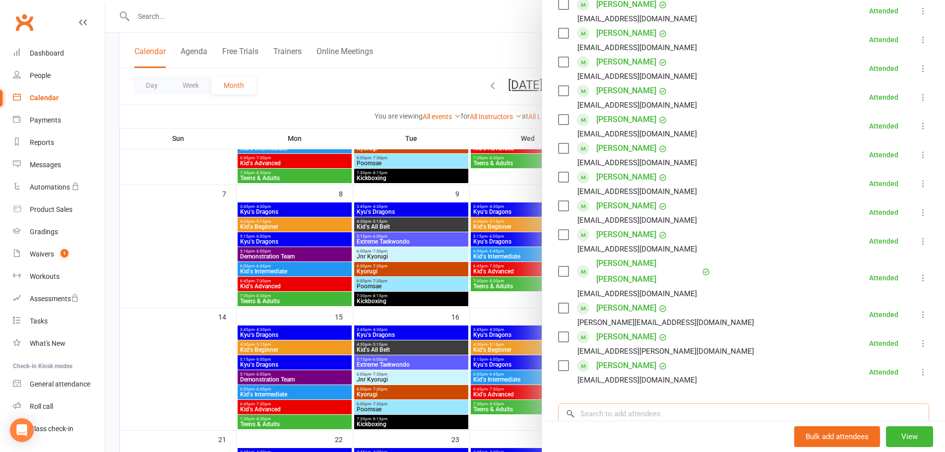
click at [618, 403] on input "search" at bounding box center [743, 413] width 371 height 21
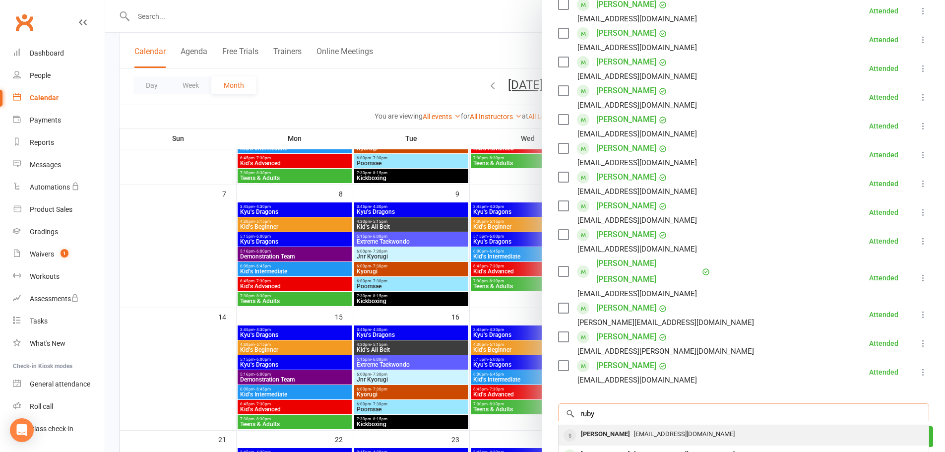
type input "ruby"
click at [610, 427] on div "[PERSON_NAME]" at bounding box center [605, 434] width 57 height 14
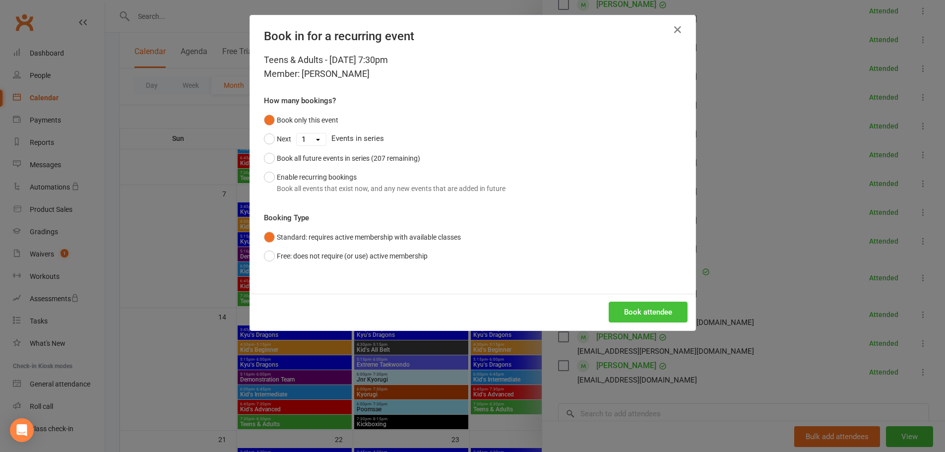
click at [646, 314] on button "Book attendee" at bounding box center [648, 312] width 79 height 21
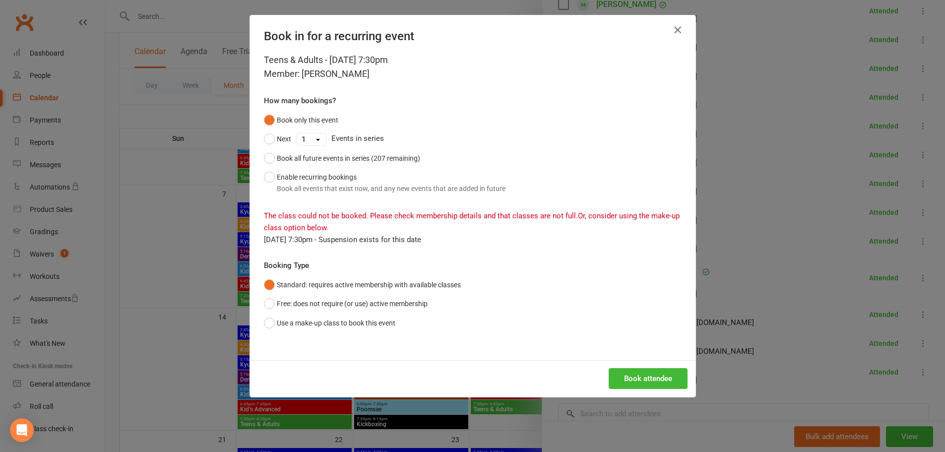
click at [675, 23] on button "button" at bounding box center [678, 30] width 16 height 16
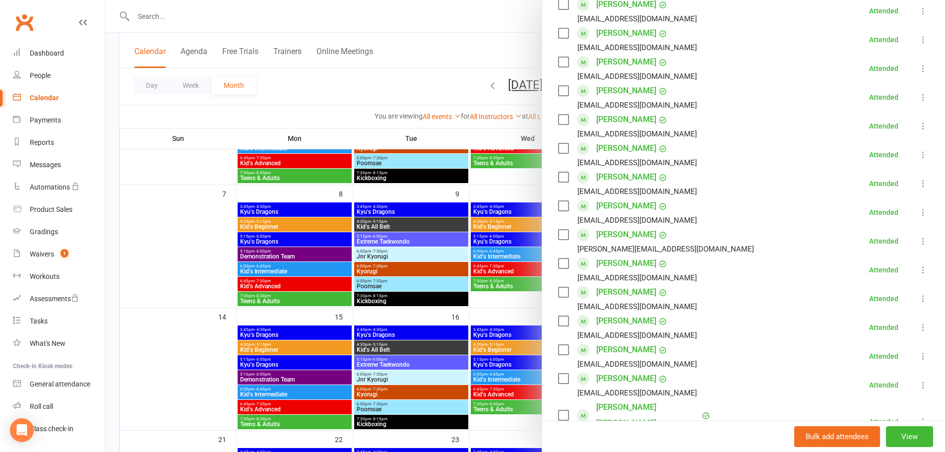
scroll to position [217, 0]
